Goal: Information Seeking & Learning: Learn about a topic

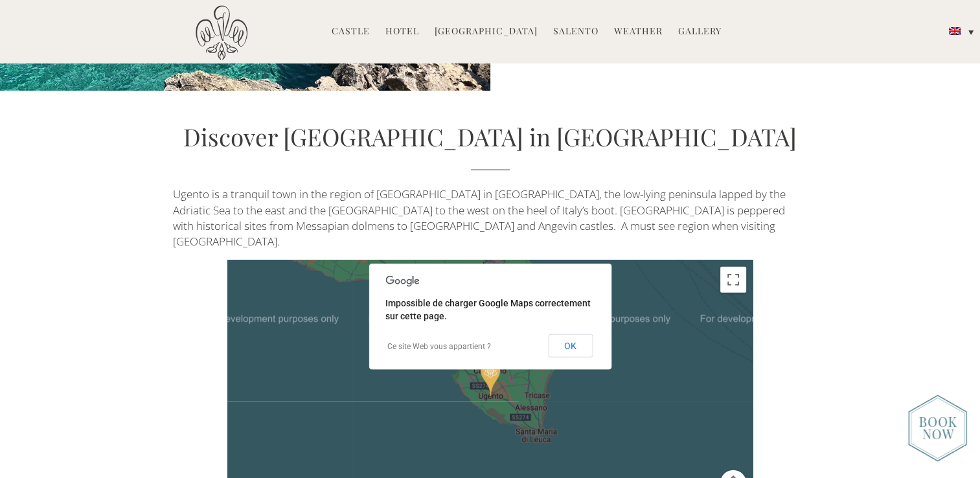
scroll to position [2850, 0]
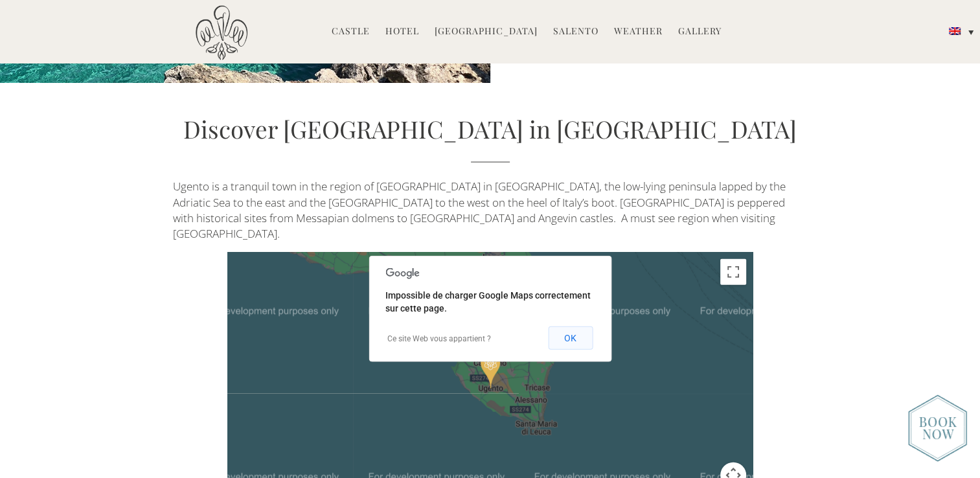
click at [572, 326] on button "OK" at bounding box center [570, 337] width 45 height 23
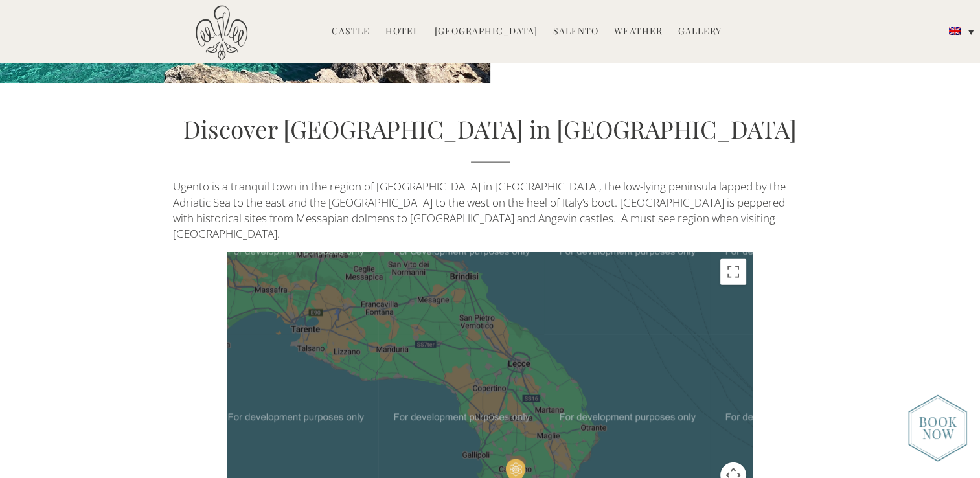
drag, startPoint x: 612, startPoint y: 385, endPoint x: 637, endPoint y: 488, distance: 106.1
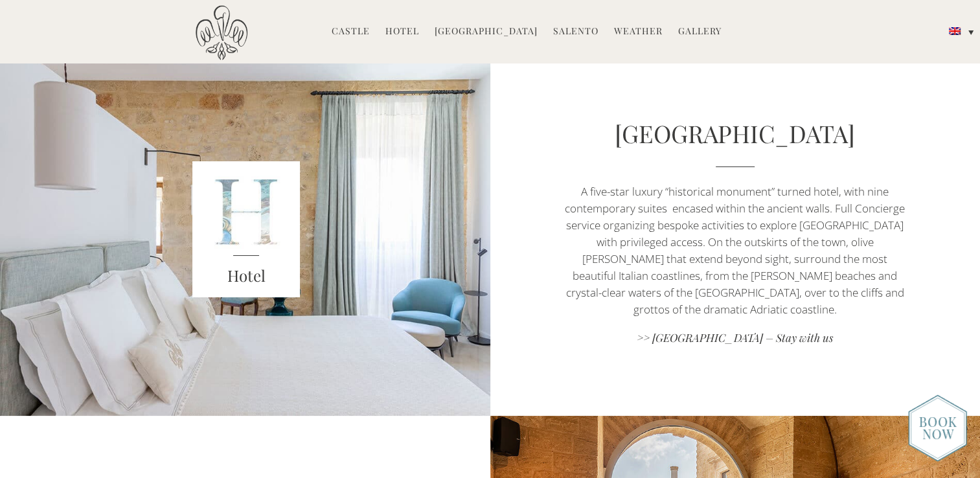
scroll to position [583, 0]
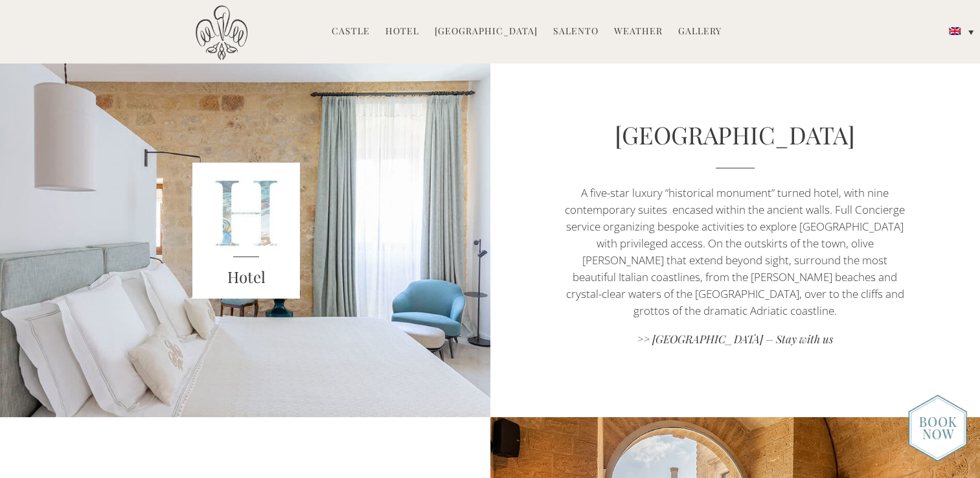
click at [349, 225] on div "Hotel" at bounding box center [245, 233] width 343 height 367
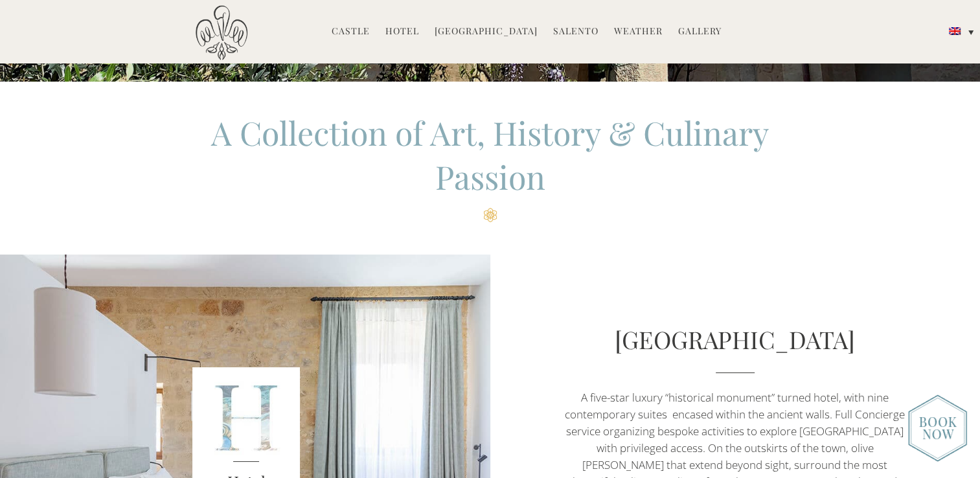
scroll to position [194, 0]
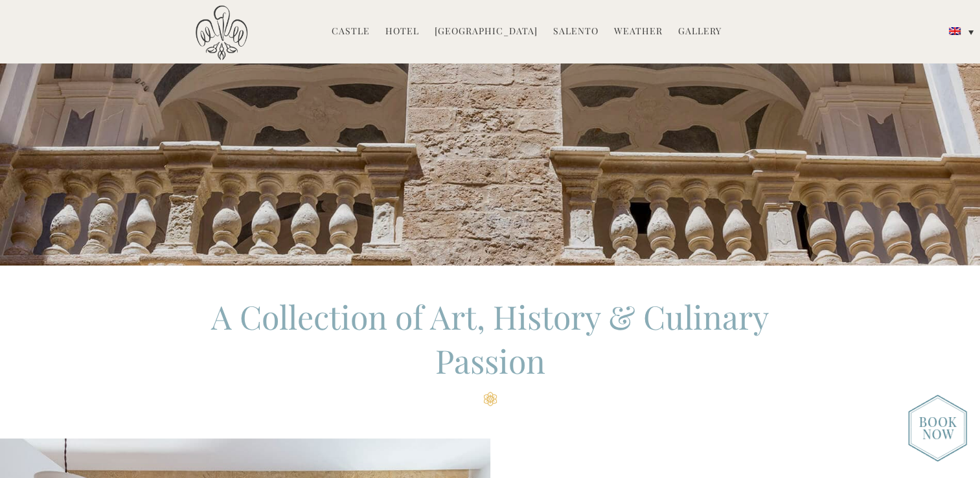
click at [406, 32] on link "Hotel" at bounding box center [402, 32] width 34 height 15
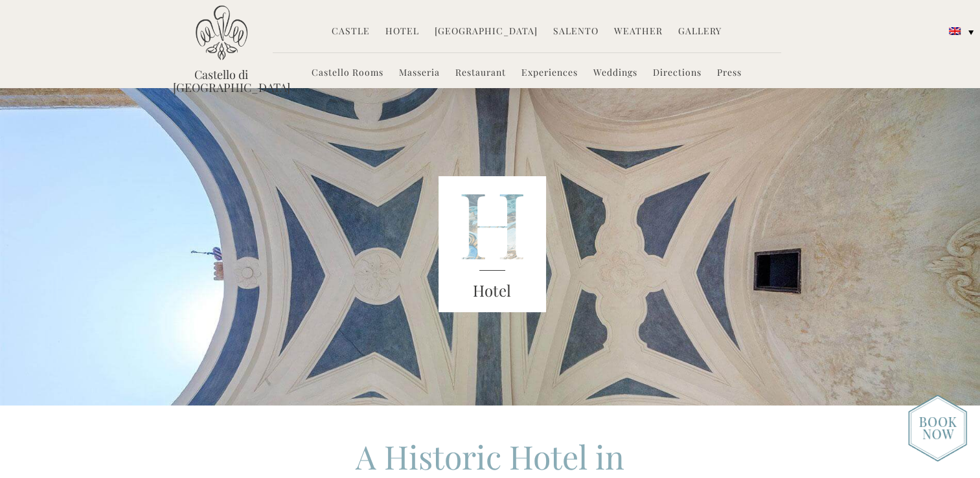
click at [365, 73] on link "Castello Rooms" at bounding box center [348, 73] width 72 height 15
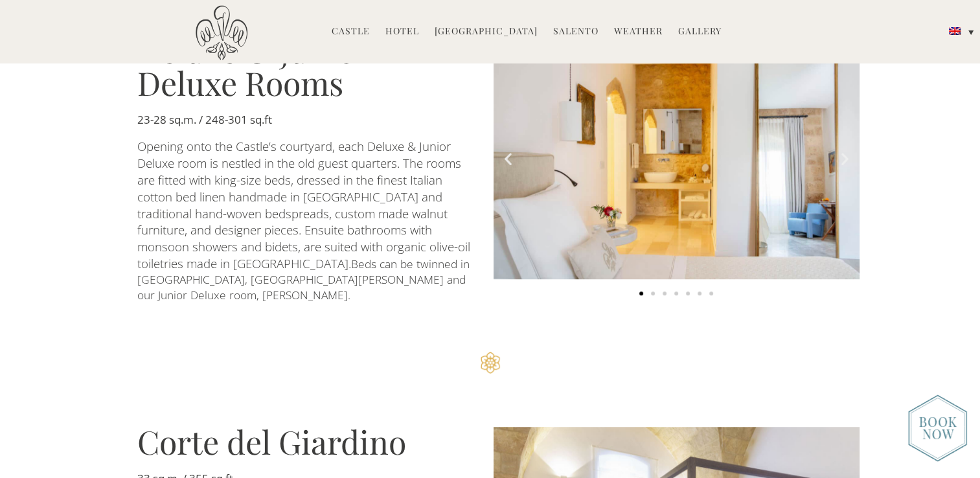
scroll to position [777, 0]
click at [845, 152] on icon "Next slide" at bounding box center [845, 158] width 16 height 16
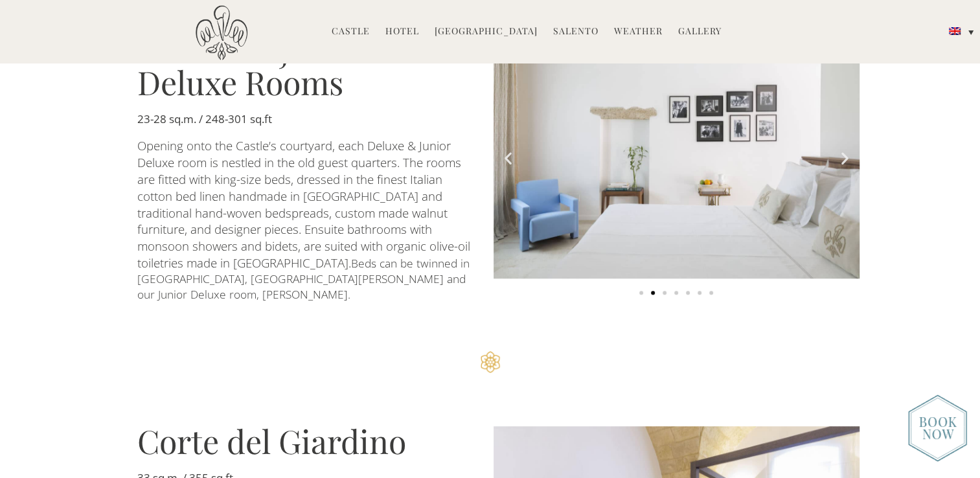
click at [845, 152] on icon "Next slide" at bounding box center [845, 158] width 16 height 16
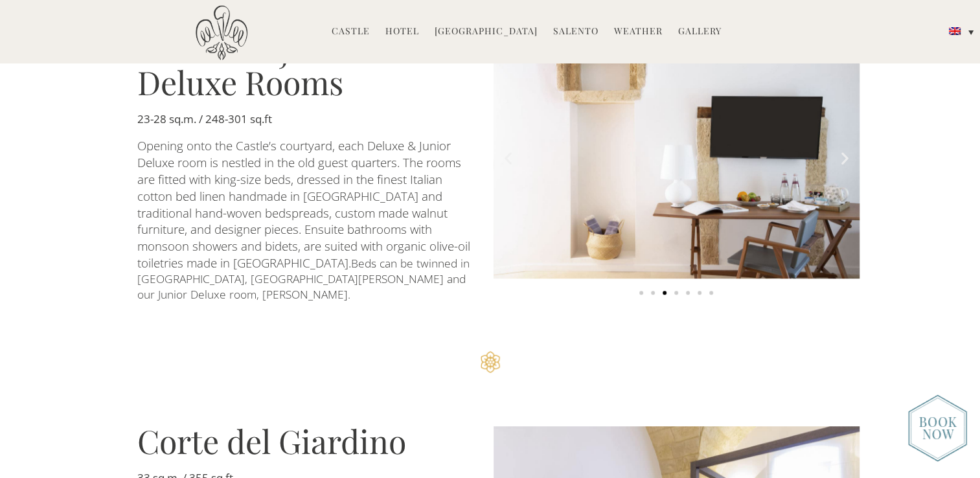
click at [845, 152] on icon "Next slide" at bounding box center [845, 158] width 16 height 16
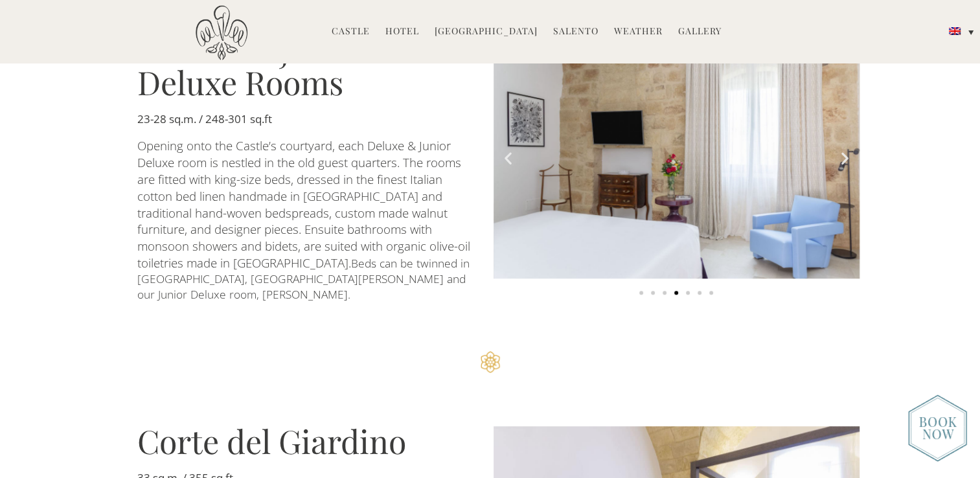
click at [845, 152] on icon "Next slide" at bounding box center [845, 158] width 16 height 16
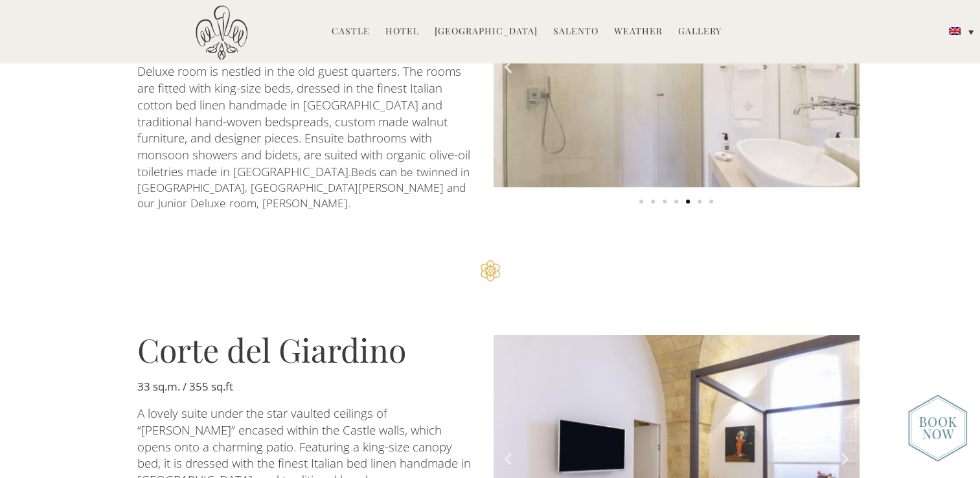
scroll to position [1036, 0]
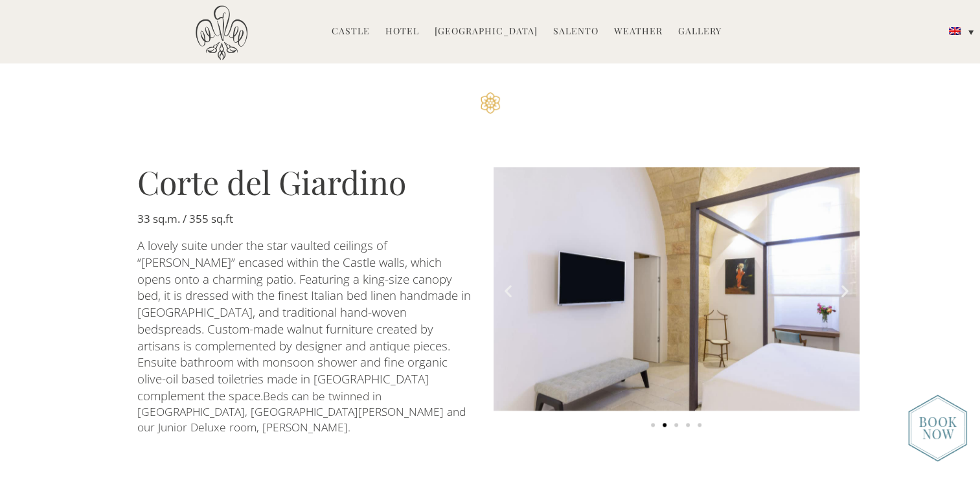
click at [846, 282] on icon "Next slide" at bounding box center [845, 290] width 16 height 16
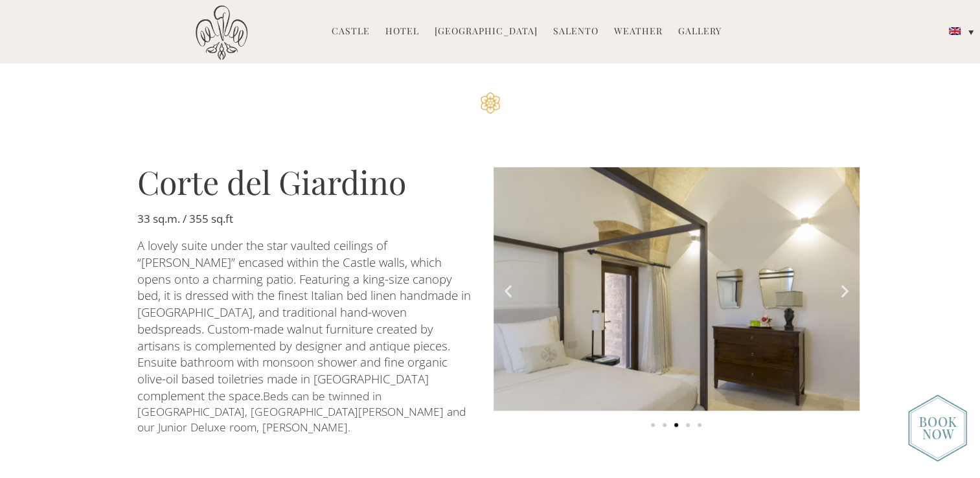
click at [846, 282] on icon "Next slide" at bounding box center [845, 290] width 16 height 16
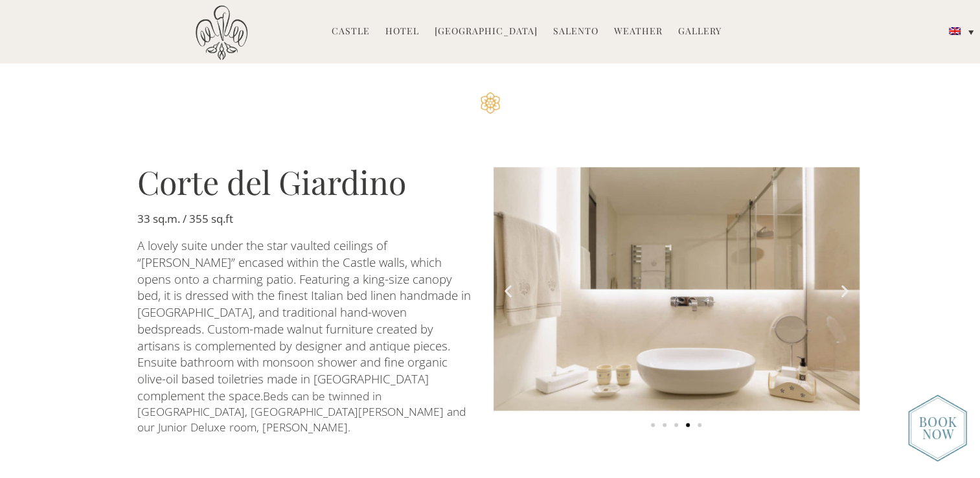
click at [846, 282] on icon "Next slide" at bounding box center [845, 290] width 16 height 16
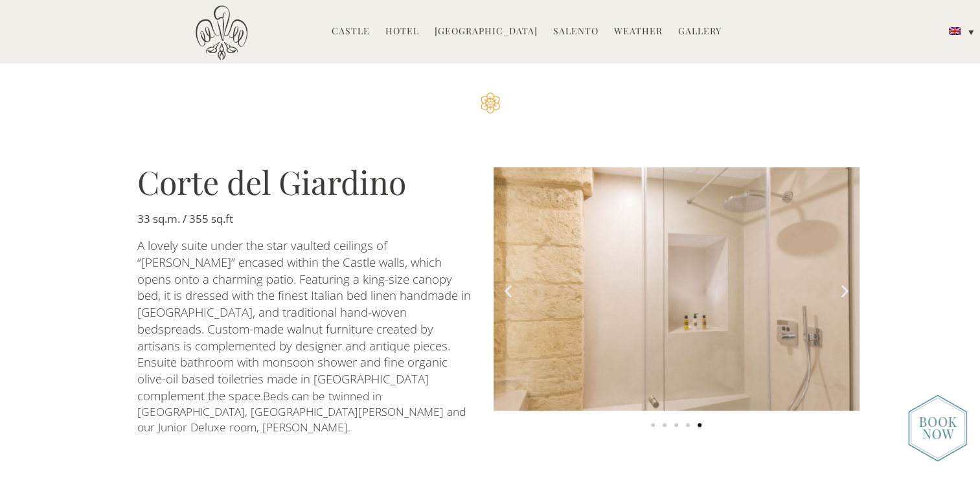
click at [846, 282] on icon "Next slide" at bounding box center [845, 290] width 16 height 16
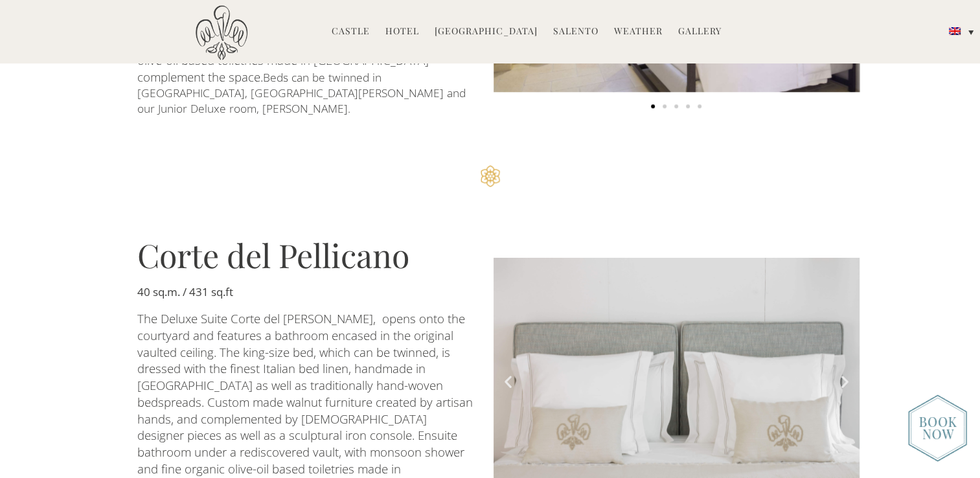
scroll to position [1490, 0]
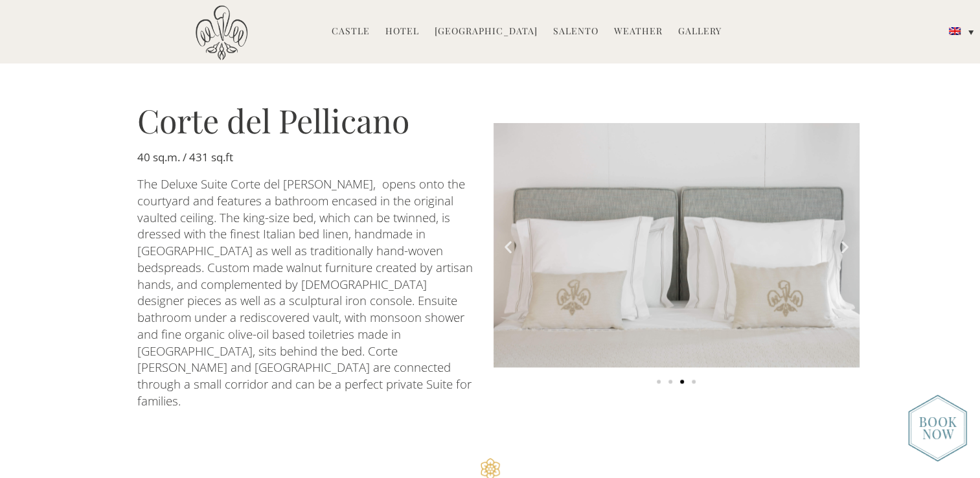
click at [842, 239] on icon "Next slide" at bounding box center [845, 247] width 16 height 16
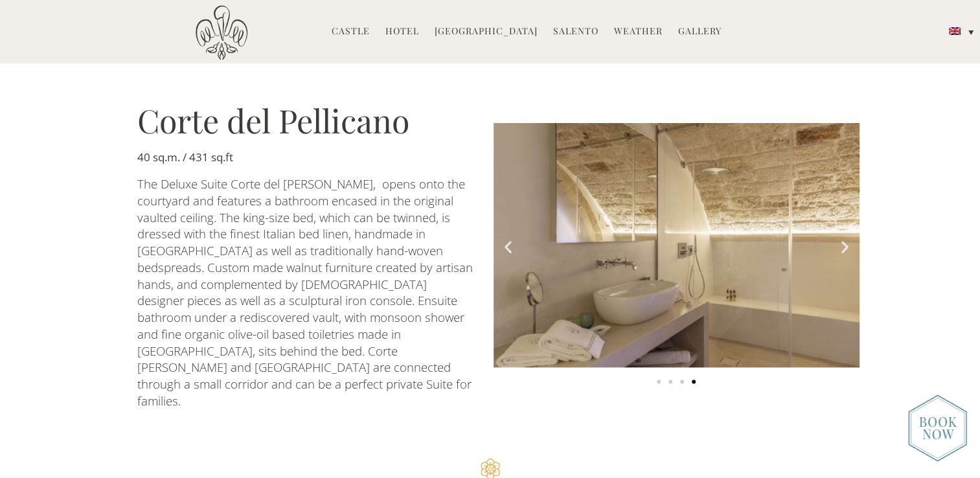
click at [842, 239] on icon "Next slide" at bounding box center [845, 247] width 16 height 16
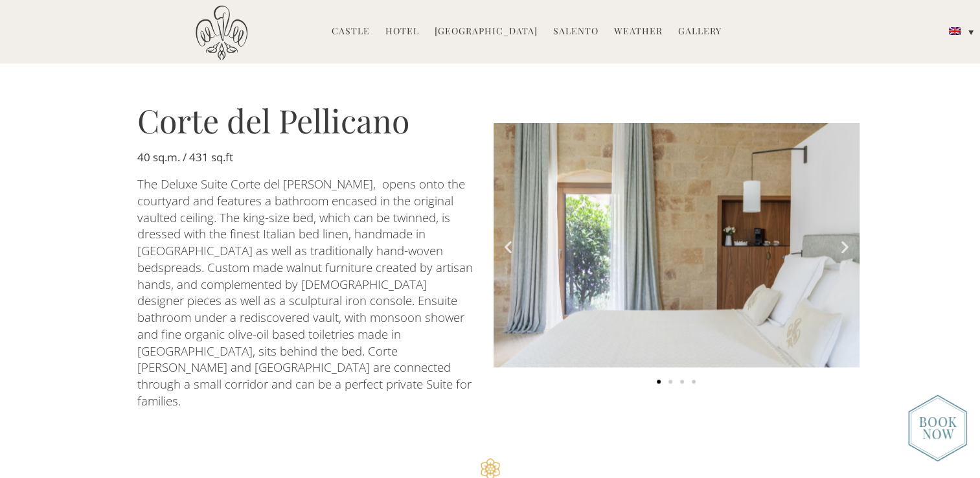
click at [842, 239] on icon "Next slide" at bounding box center [845, 247] width 16 height 16
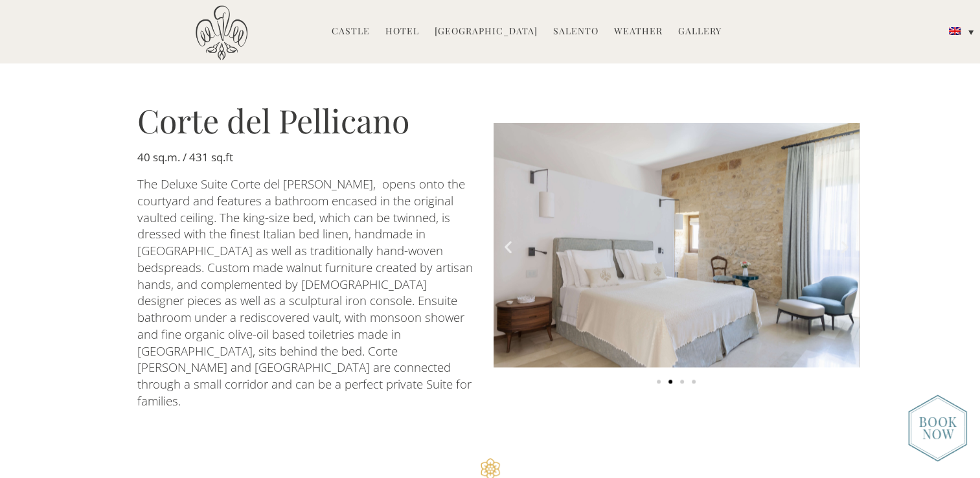
click at [842, 239] on icon "Next slide" at bounding box center [845, 247] width 16 height 16
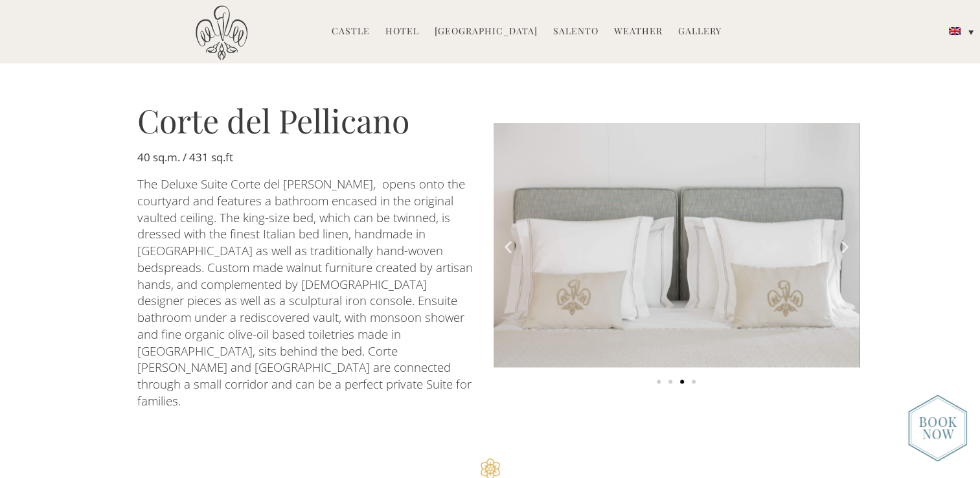
scroll to position [1749, 0]
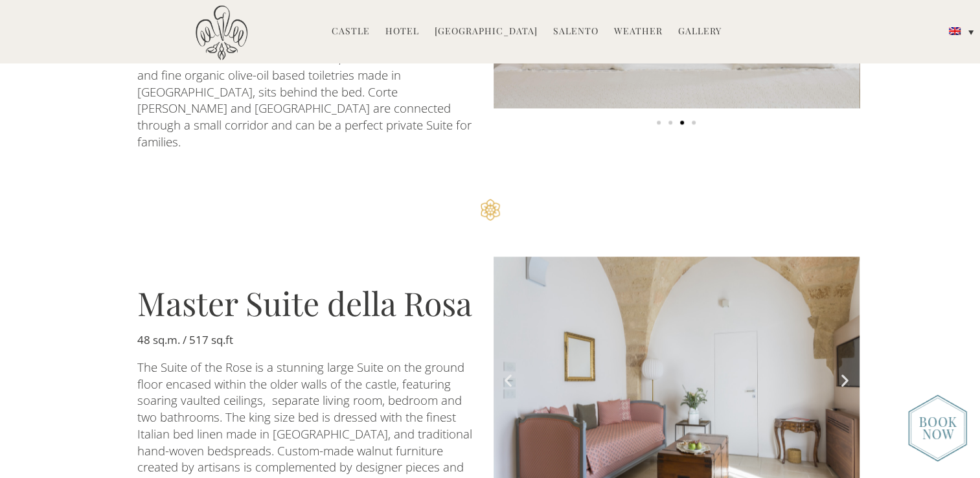
click at [848, 372] on icon "Next slide" at bounding box center [845, 380] width 16 height 16
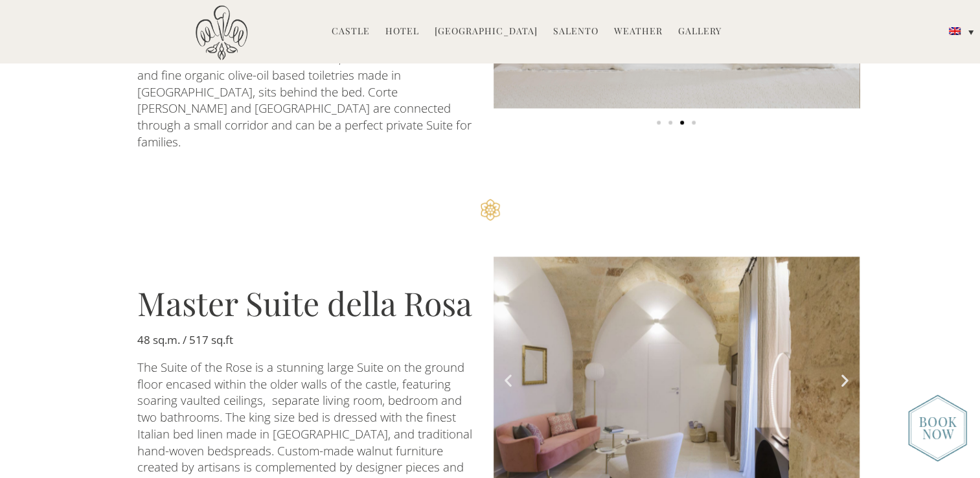
click at [848, 372] on icon "Next slide" at bounding box center [845, 380] width 16 height 16
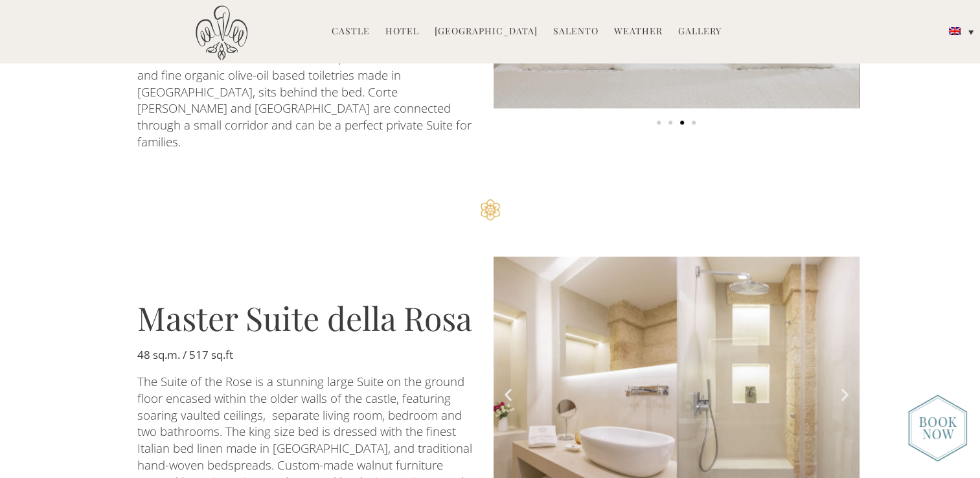
click at [848, 296] on img "7 of 7" at bounding box center [677, 393] width 366 height 273
click at [842, 386] on icon "Next slide" at bounding box center [845, 394] width 16 height 16
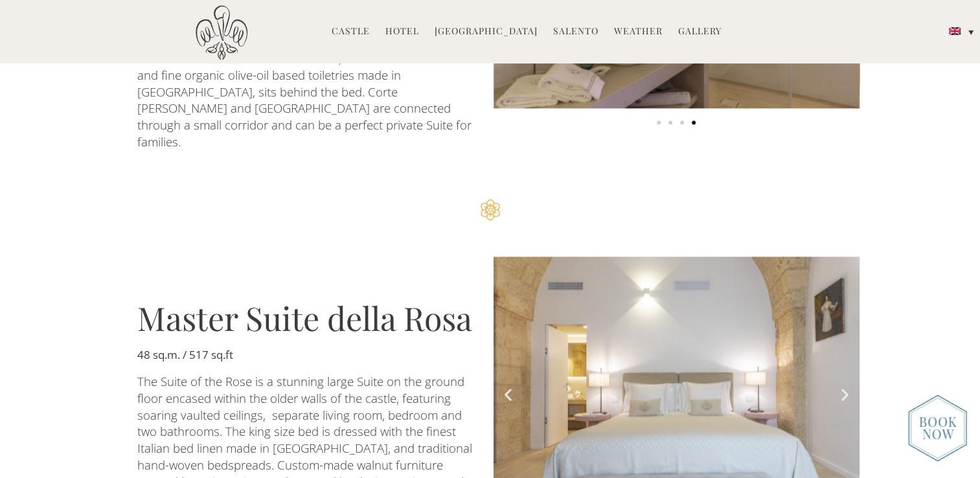
click at [842, 386] on icon "Next slide" at bounding box center [845, 394] width 16 height 16
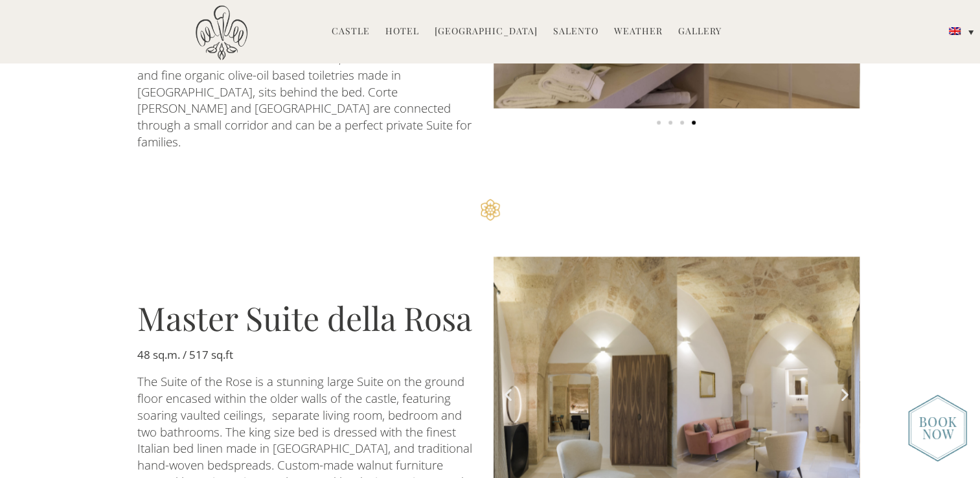
scroll to position [2138, 0]
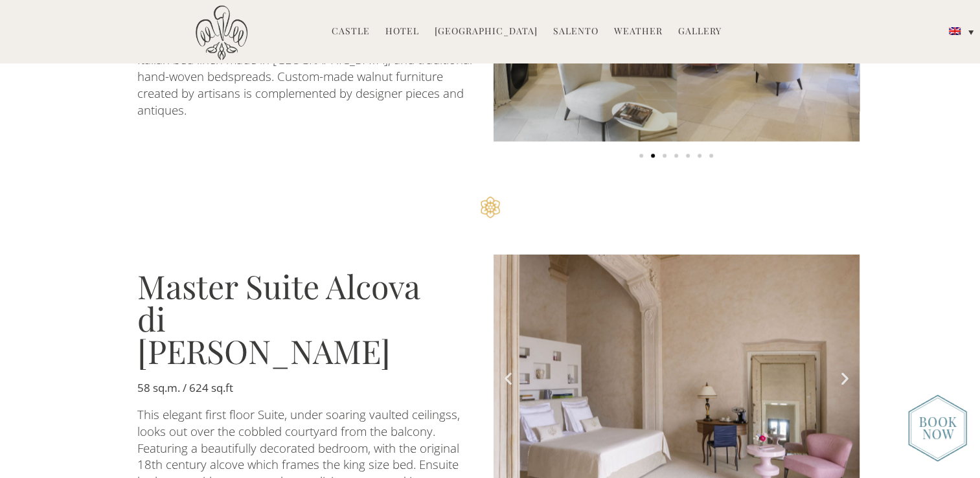
click at [841, 371] on icon "Next slide" at bounding box center [845, 379] width 16 height 16
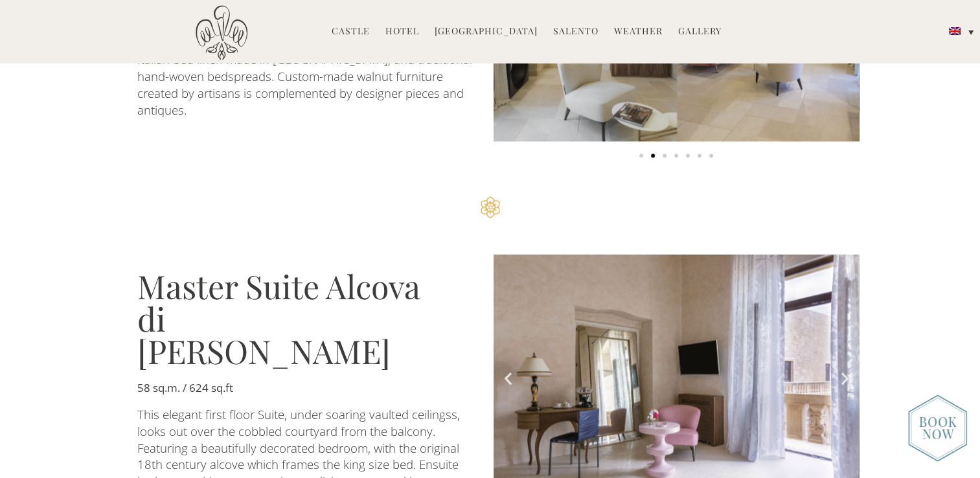
click at [841, 371] on icon "Next slide" at bounding box center [845, 379] width 16 height 16
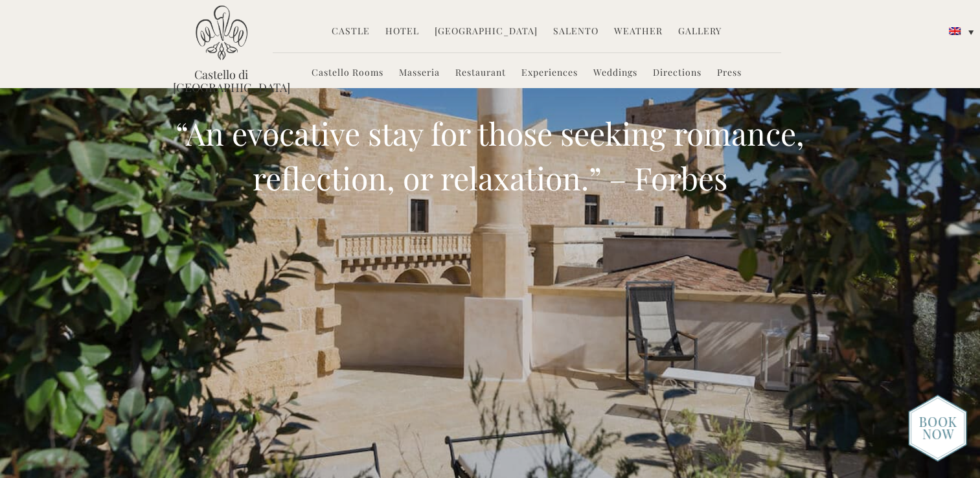
scroll to position [0, 0]
